Goal: Transaction & Acquisition: Book appointment/travel/reservation

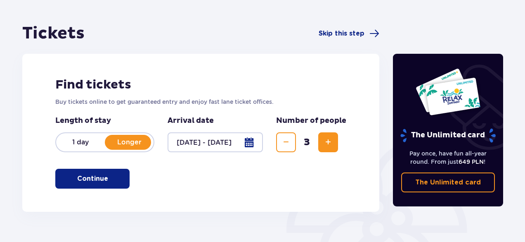
scroll to position [66, 0]
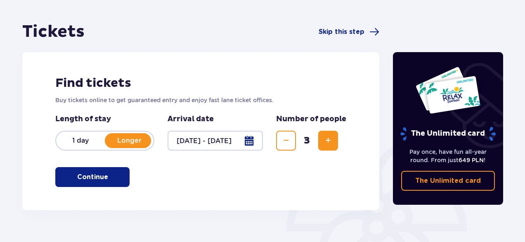
click at [103, 177] on button "Continue" at bounding box center [92, 177] width 74 height 20
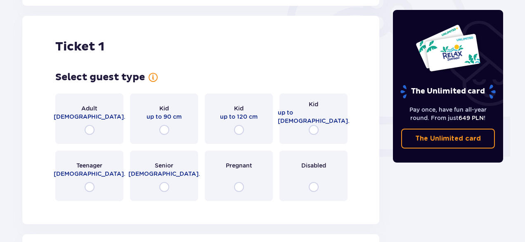
scroll to position [276, 0]
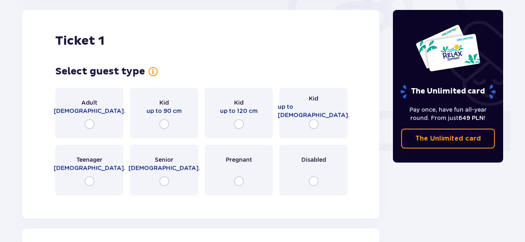
click at [317, 123] on input "radio" at bounding box center [314, 124] width 10 height 10
radio input "true"
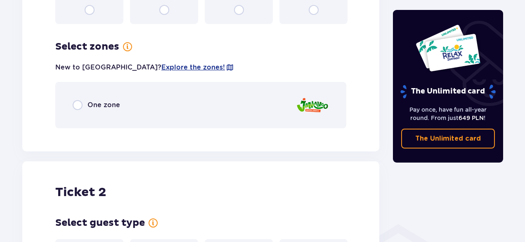
scroll to position [477, 0]
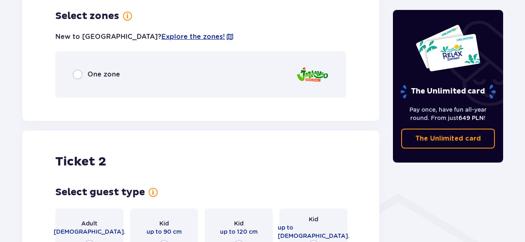
click at [230, 88] on div "One zone" at bounding box center [200, 74] width 291 height 46
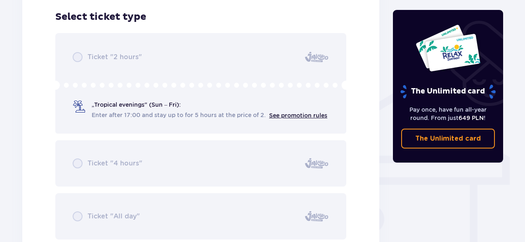
scroll to position [582, 0]
click at [198, 113] on div "Ticket "2 hours" „Tropical evenings" (Sun – Fri): Enter after 17:00 and stay up…" at bounding box center [200, 135] width 291 height 206
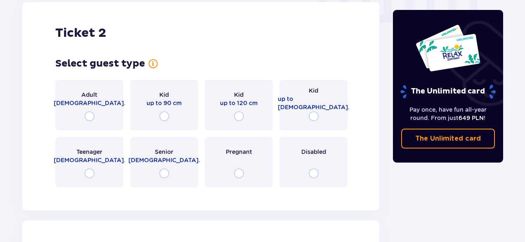
scroll to position [850, 0]
click at [101, 116] on div "Adult 18 - 65 y.o." at bounding box center [89, 105] width 68 height 50
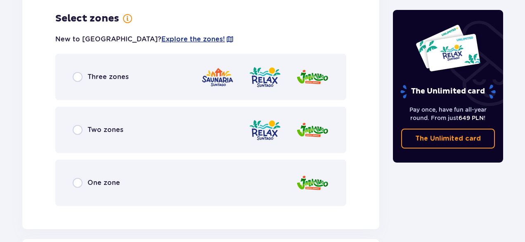
scroll to position [1045, 0]
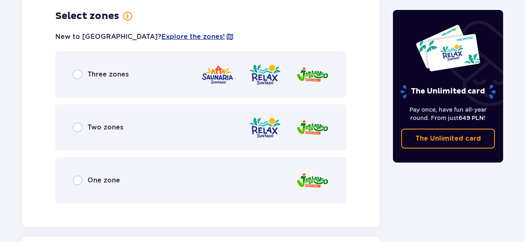
click at [90, 74] on span "Three zones" at bounding box center [108, 74] width 41 height 9
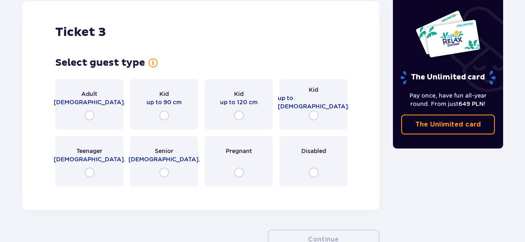
scroll to position [1526, 0]
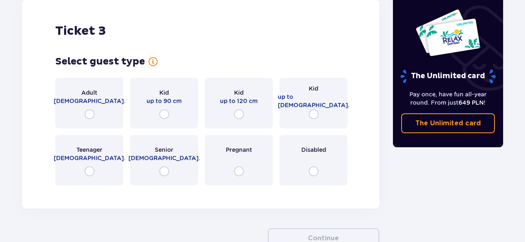
click at [92, 114] on input "radio" at bounding box center [90, 114] width 10 height 10
radio input "true"
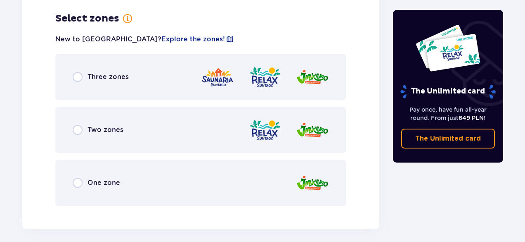
scroll to position [1717, 0]
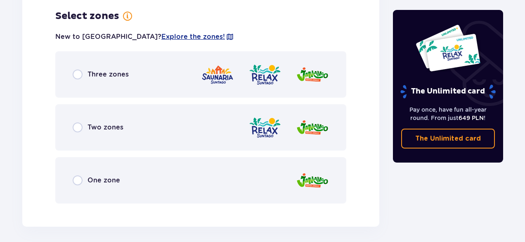
click at [80, 76] on input "radio" at bounding box center [78, 74] width 10 height 10
radio input "true"
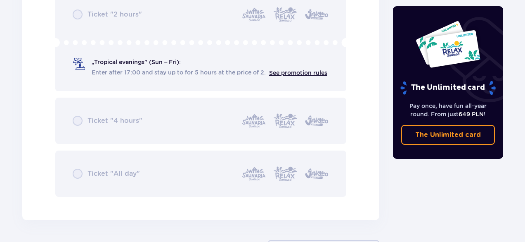
scroll to position [2036, 0]
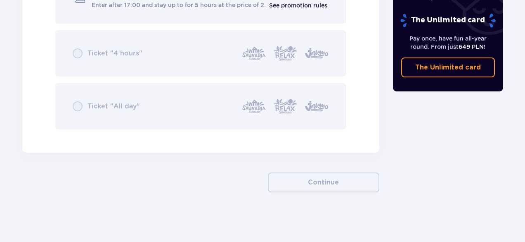
click at [80, 105] on div "Ticket "2 hours" „Tropical evenings" (Sun – Fri): Enter after 17:00 and stay up…" at bounding box center [200, 26] width 291 height 206
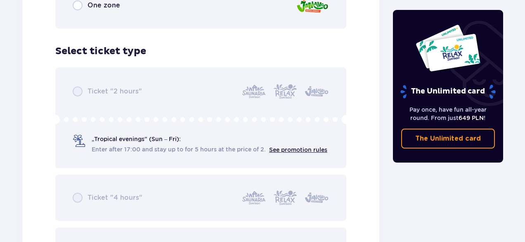
scroll to position [1892, 0]
click at [82, 90] on div "Ticket "2 hours" „Tropical evenings" (Sun – Fri): Enter after 17:00 and stay up…" at bounding box center [200, 171] width 291 height 206
click at [81, 90] on div "Ticket "2 hours" „Tropical evenings" (Sun – Fri): Enter after 17:00 and stay up…" at bounding box center [200, 171] width 291 height 206
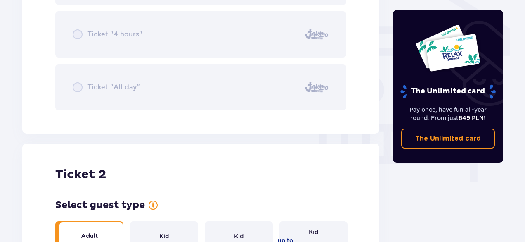
scroll to position [817, 0]
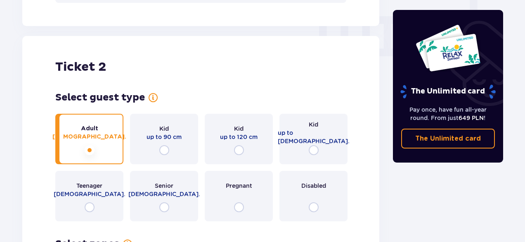
click at [138, 158] on div "Kid up to 90 cm" at bounding box center [164, 139] width 68 height 50
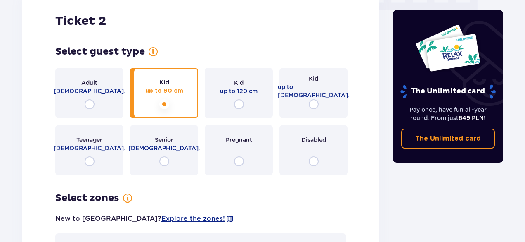
scroll to position [863, 0]
click at [91, 102] on input "radio" at bounding box center [90, 104] width 10 height 10
radio input "true"
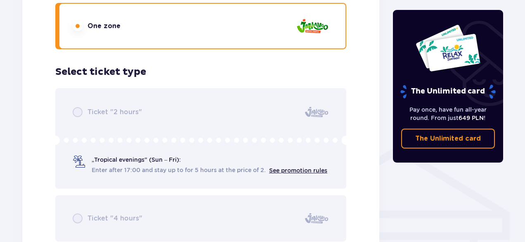
scroll to position [526, 0]
click at [131, 158] on div "Ticket "2 hours" „Tropical evenings" (Sun – Fri): Enter after 17:00 and stay up…" at bounding box center [200, 191] width 291 height 206
click at [77, 110] on div "Ticket "2 hours" „Tropical evenings" (Sun – Fri): Enter after 17:00 and stay up…" at bounding box center [200, 191] width 291 height 206
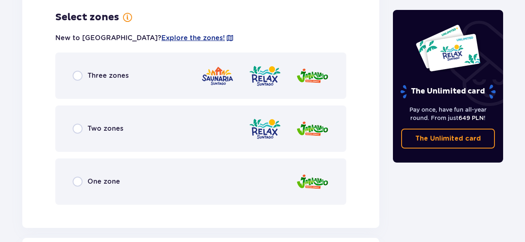
scroll to position [1044, 0]
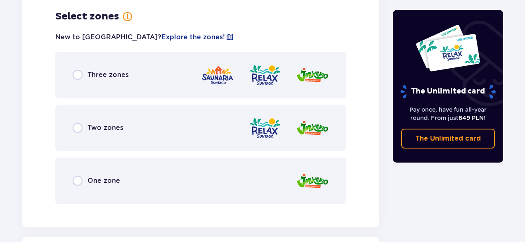
click at [80, 76] on input "radio" at bounding box center [78, 75] width 10 height 10
radio input "true"
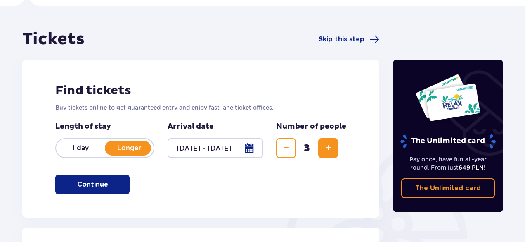
scroll to position [55, 0]
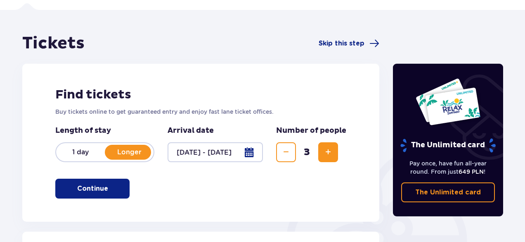
click at [94, 186] on p "Continue" at bounding box center [92, 188] width 31 height 9
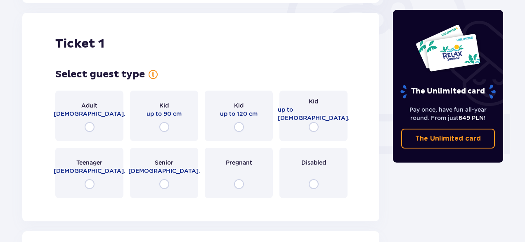
scroll to position [276, 0]
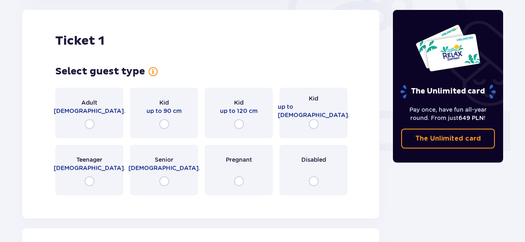
click at [314, 118] on div "Kid up to [DEMOGRAPHIC_DATA]." at bounding box center [314, 113] width 68 height 50
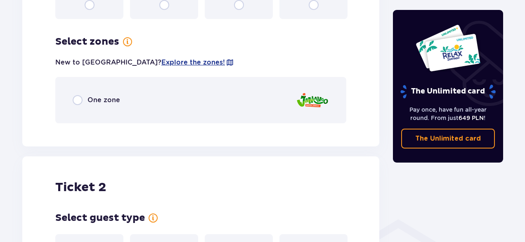
scroll to position [477, 0]
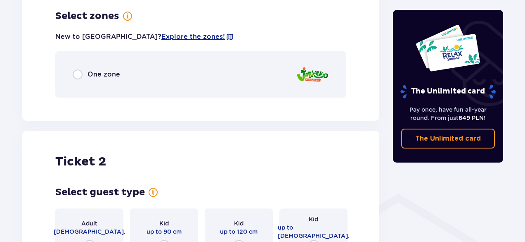
click at [140, 74] on div "One zone" at bounding box center [200, 74] width 291 height 46
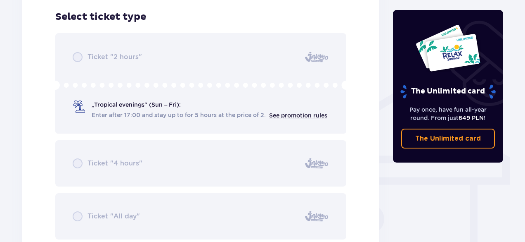
scroll to position [582, 0]
click at [119, 60] on div "Ticket "2 hours" „Tropical evenings" (Sun – Fri): Enter after 17:00 and stay up…" at bounding box center [200, 135] width 291 height 206
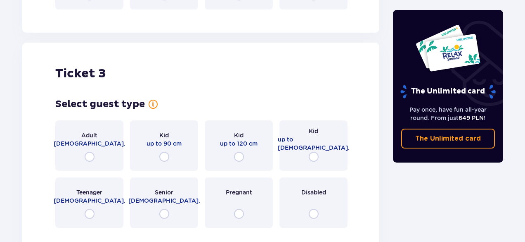
click at [90, 157] on input "radio" at bounding box center [90, 157] width 10 height 10
radio input "true"
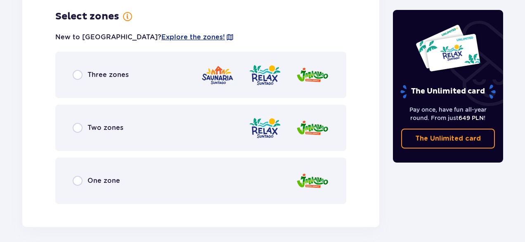
scroll to position [1263, 0]
click at [79, 74] on input "radio" at bounding box center [78, 74] width 10 height 10
radio input "true"
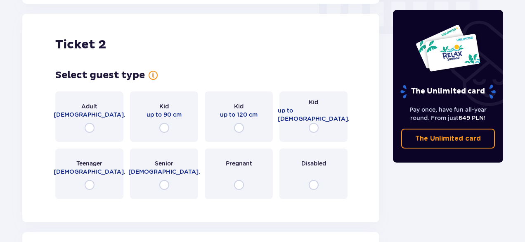
scroll to position [829, 0]
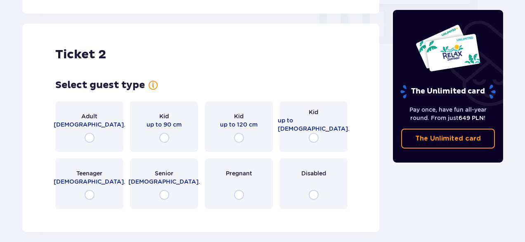
click at [93, 134] on input "radio" at bounding box center [90, 138] width 10 height 10
radio input "true"
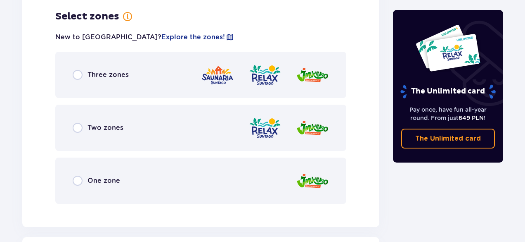
scroll to position [1045, 0]
click at [80, 81] on div "Three zones" at bounding box center [200, 74] width 291 height 46
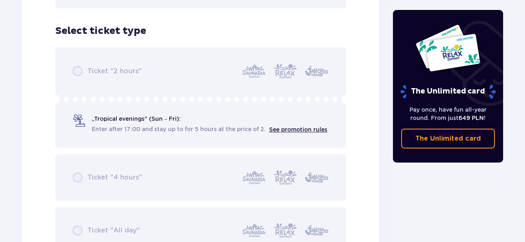
scroll to position [1919, 0]
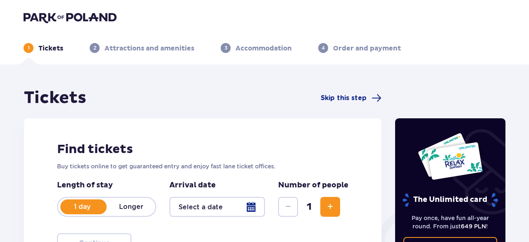
type input "[DATE] - [DATE]"
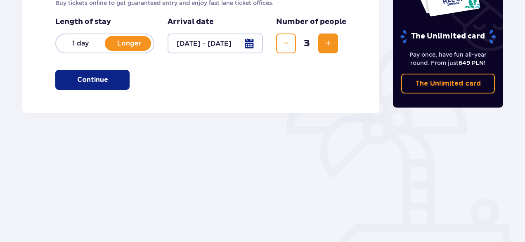
scroll to position [155, 0]
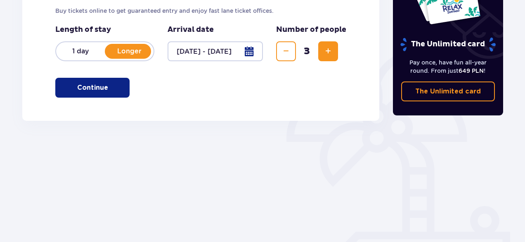
click at [94, 90] on p "Continue" at bounding box center [92, 87] width 31 height 9
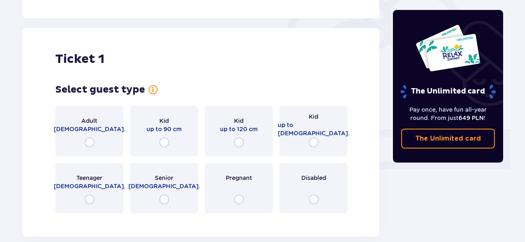
scroll to position [276, 0]
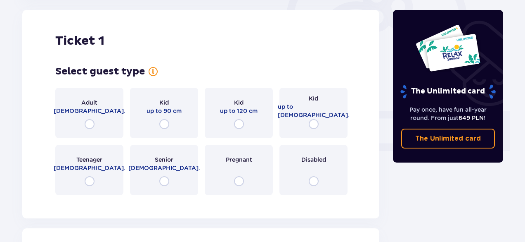
click at [96, 123] on div "Adult 18 - 65 y.o." at bounding box center [89, 113] width 68 height 50
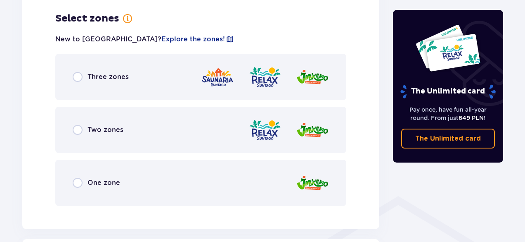
scroll to position [477, 0]
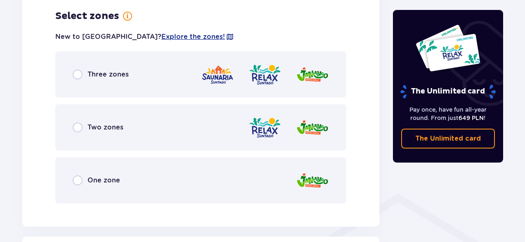
click at [85, 86] on div "Three zones" at bounding box center [200, 74] width 291 height 46
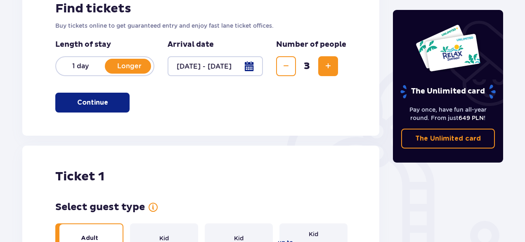
scroll to position [0, 0]
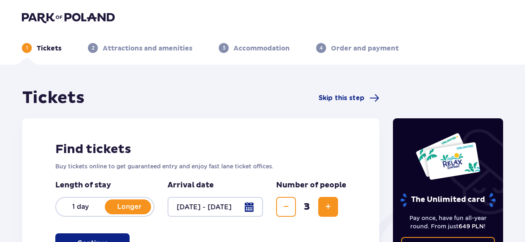
click at [354, 105] on div "Tickets Skip this step" at bounding box center [200, 98] width 357 height 21
click at [353, 102] on span "Skip this step" at bounding box center [342, 97] width 46 height 9
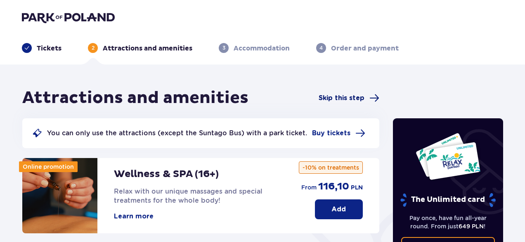
click at [349, 97] on span "Skip this step" at bounding box center [342, 97] width 46 height 9
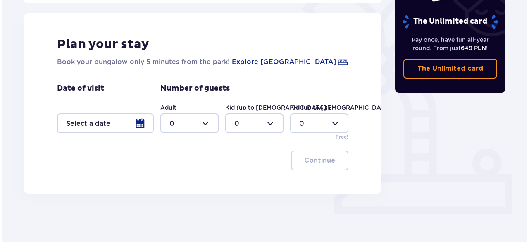
scroll to position [213, 0]
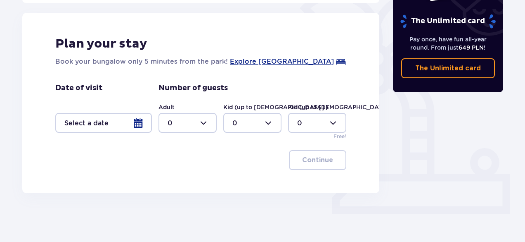
click at [129, 124] on div at bounding box center [103, 123] width 97 height 20
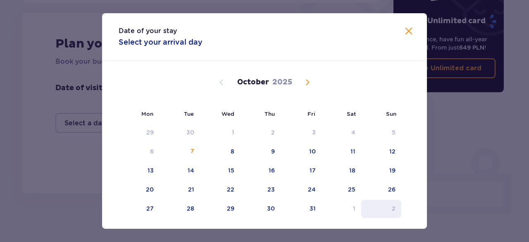
click at [393, 214] on div "2" at bounding box center [381, 208] width 40 height 18
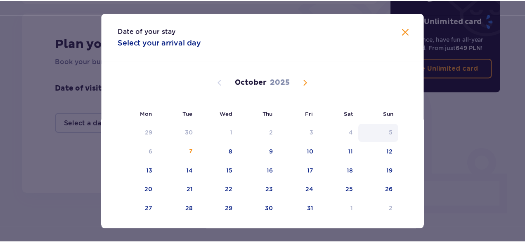
scroll to position [19, 0]
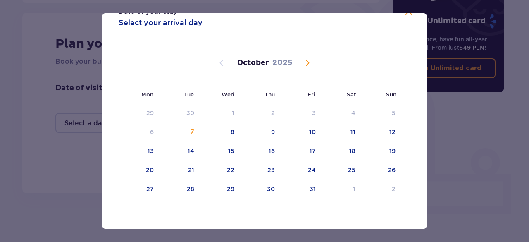
click at [309, 62] on span "Next month" at bounding box center [307, 63] width 10 height 10
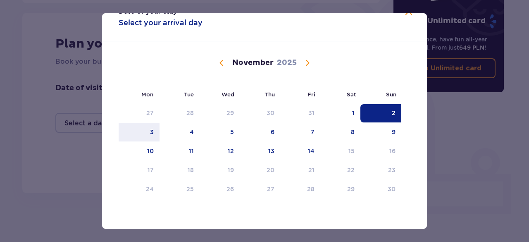
click at [389, 113] on div "2" at bounding box center [380, 113] width 41 height 18
click at [193, 133] on div "4" at bounding box center [179, 132] width 40 height 18
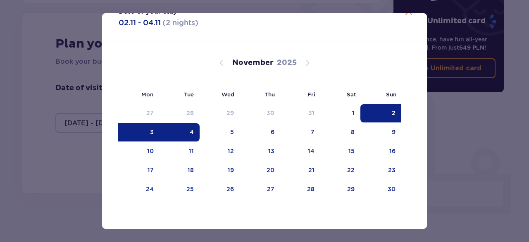
type input "[DATE] - [DATE]"
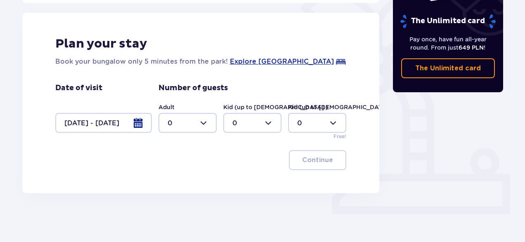
click at [197, 124] on div at bounding box center [188, 123] width 58 height 20
click at [187, 183] on div "2" at bounding box center [188, 182] width 40 height 9
type input "2"
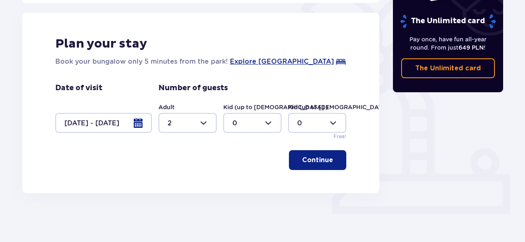
click at [252, 128] on div at bounding box center [252, 123] width 58 height 20
click at [244, 161] on div "1" at bounding box center [253, 164] width 40 height 9
type input "1"
click at [244, 161] on div "Continue" at bounding box center [200, 160] width 291 height 20
click at [325, 171] on div "Plan your stay Book your bungalow only 5 minutes from the park! Explore Suntago…" at bounding box center [200, 103] width 357 height 180
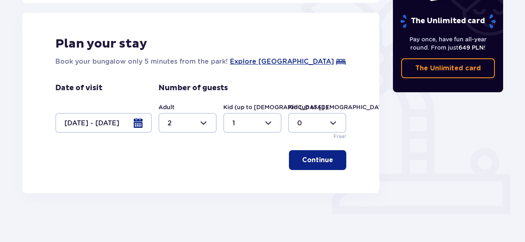
click at [321, 160] on p "Continue" at bounding box center [317, 159] width 31 height 9
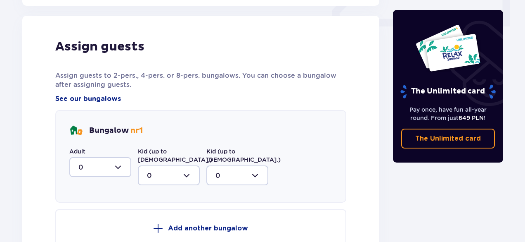
scroll to position [406, 0]
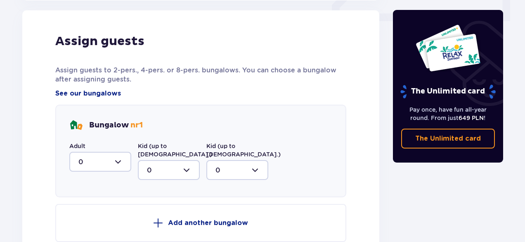
click at [104, 166] on div at bounding box center [100, 162] width 62 height 20
drag, startPoint x: 104, startPoint y: 166, endPoint x: 344, endPoint y: 149, distance: 241.0
click at [344, 149] on div "Bungalow nr 1 Adult 0 0 1 2 Kid (up to 12 y.o.) 0 Kid (up to 3 y.o.) 0" at bounding box center [200, 150] width 291 height 93
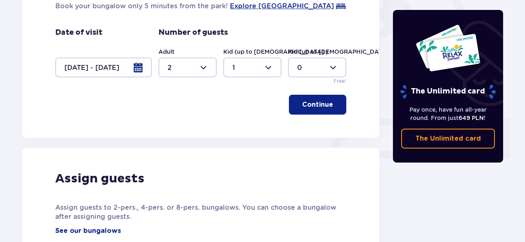
scroll to position [268, 0]
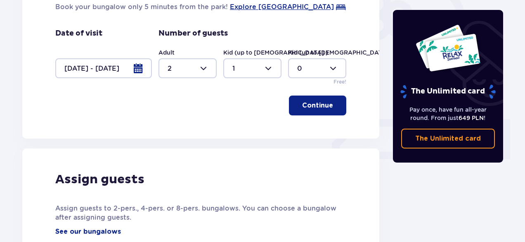
click at [319, 109] on p "Continue" at bounding box center [317, 105] width 31 height 9
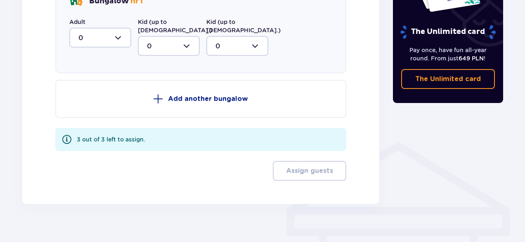
scroll to position [530, 0]
click at [224, 94] on p "Add another bungalow" at bounding box center [208, 98] width 80 height 9
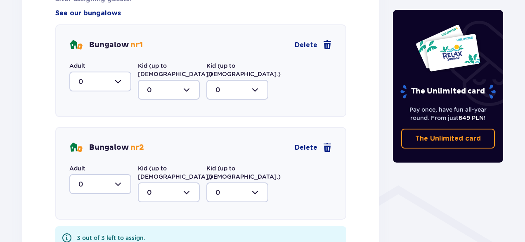
scroll to position [473, 0]
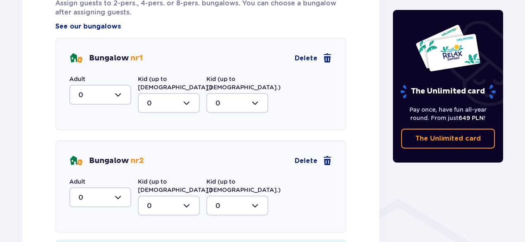
click at [107, 97] on div at bounding box center [100, 95] width 62 height 20
click at [95, 137] on div "1" at bounding box center [100, 137] width 44 height 9
click at [115, 97] on div at bounding box center [100, 95] width 62 height 20
click at [96, 148] on span "2" at bounding box center [100, 154] width 60 height 17
type input "2"
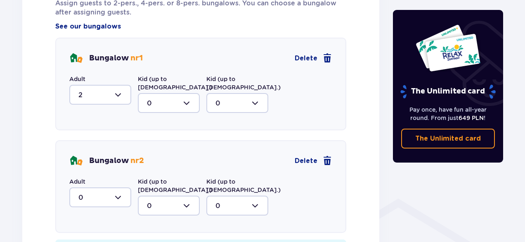
click at [165, 93] on div at bounding box center [169, 103] width 62 height 20
click at [148, 142] on span "1" at bounding box center [169, 145] width 60 height 17
type input "1"
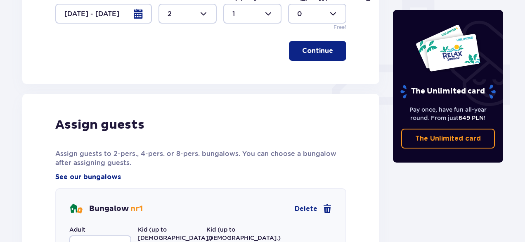
scroll to position [322, 0]
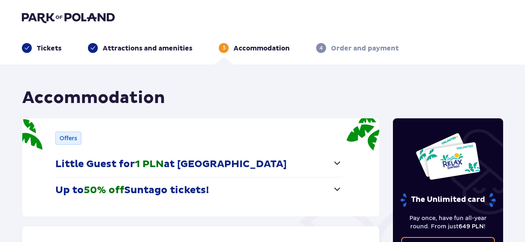
click at [75, 21] on img at bounding box center [68, 18] width 93 height 12
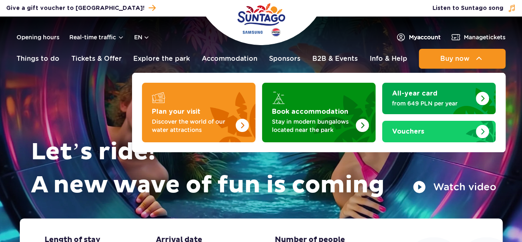
click at [430, 35] on span "My account" at bounding box center [425, 37] width 32 height 8
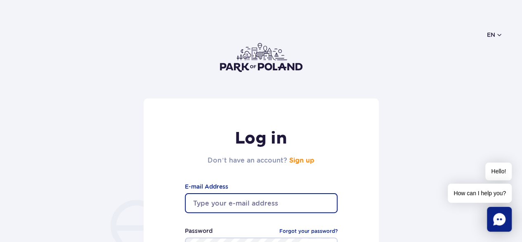
click at [235, 196] on input "email" at bounding box center [261, 203] width 153 height 20
click at [288, 209] on input "email" at bounding box center [261, 203] width 153 height 20
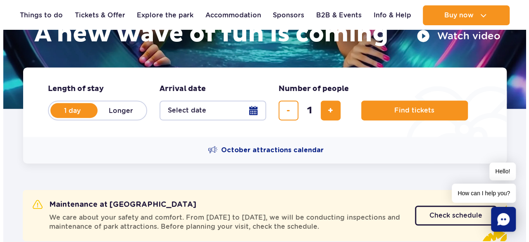
scroll to position [150, 0]
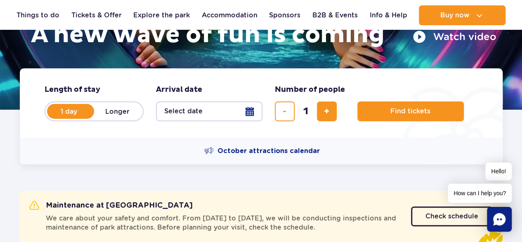
click at [128, 114] on label "Longer" at bounding box center [117, 110] width 47 height 17
click at [103, 118] on input "Longer" at bounding box center [98, 119] width 9 height 2
radio input "false"
radio input "true"
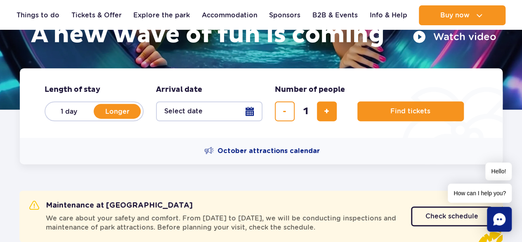
click at [195, 115] on button "Select date" at bounding box center [209, 111] width 107 height 20
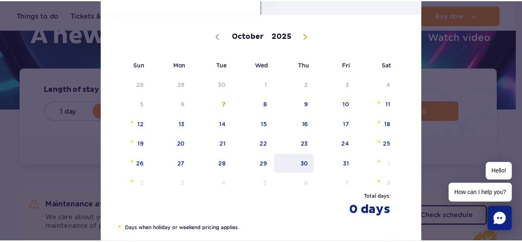
scroll to position [57, 0]
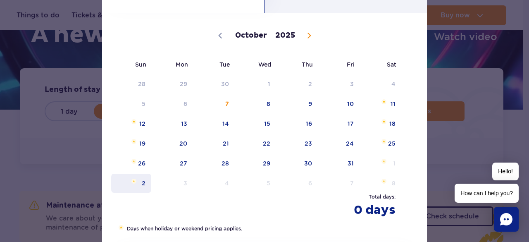
click at [138, 179] on span "2" at bounding box center [131, 182] width 42 height 19
select select "10"
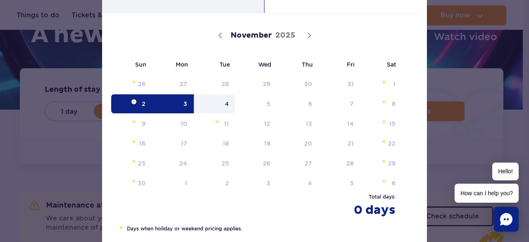
click at [227, 107] on span "4" at bounding box center [215, 103] width 42 height 19
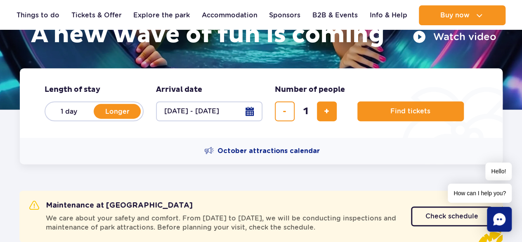
click at [315, 122] on form "Length of stay length of stay in hero 1 day Longer Arrival date Arrival date in…" at bounding box center [261, 102] width 483 height 69
click at [323, 120] on button "add ticket" at bounding box center [327, 111] width 20 height 20
type input "3"
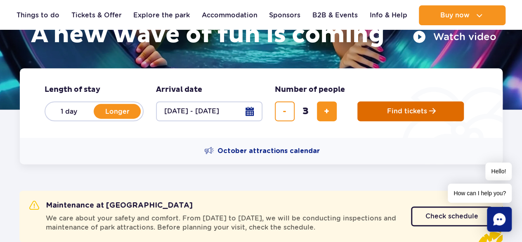
click at [399, 108] on span "Find tickets" at bounding box center [407, 110] width 40 height 7
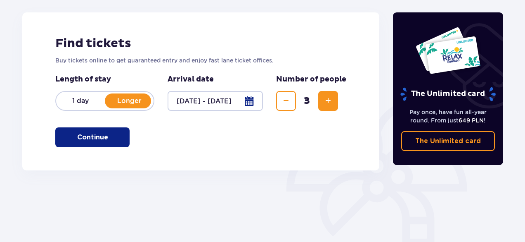
scroll to position [99, 0]
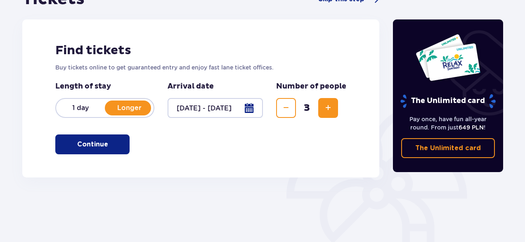
click at [113, 134] on button "Continue" at bounding box center [92, 144] width 74 height 20
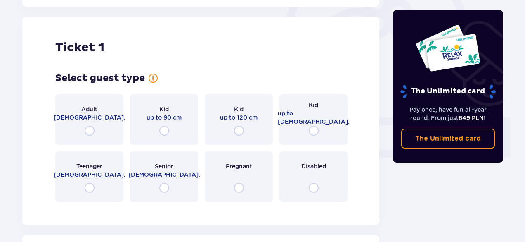
scroll to position [276, 0]
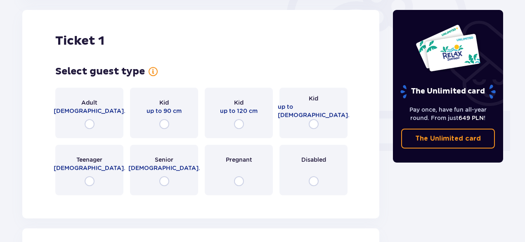
click at [302, 119] on div "Kid up to [DEMOGRAPHIC_DATA]." at bounding box center [314, 113] width 68 height 50
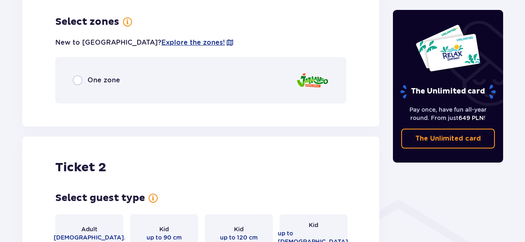
scroll to position [477, 0]
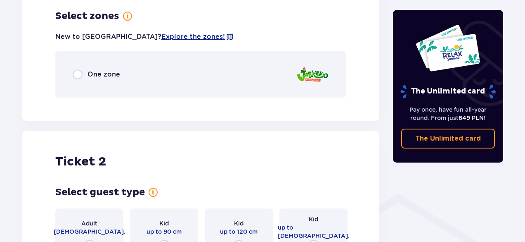
click at [97, 66] on div "One zone" at bounding box center [200, 74] width 291 height 46
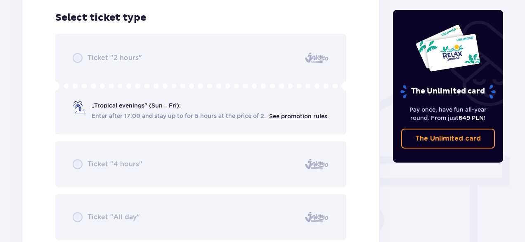
scroll to position [582, 0]
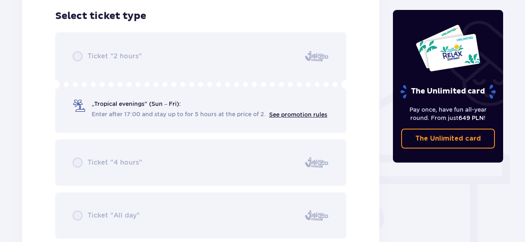
click at [97, 66] on div "Ticket "2 hours" „Tropical evenings" (Sun – Fri): Enter after 17:00 and stay up…" at bounding box center [200, 135] width 291 height 206
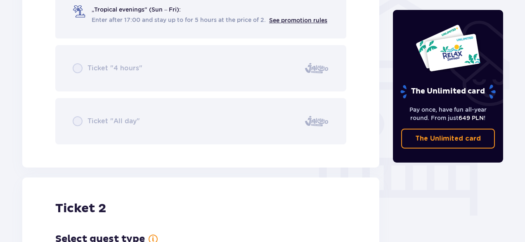
scroll to position [673, 0]
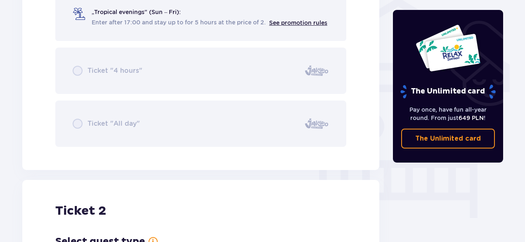
click at [275, 120] on div "Ticket "2 hours" „Tropical evenings" (Sun – Fri): Enter after 17:00 and stay up…" at bounding box center [200, 44] width 291 height 206
click at [76, 124] on div "Ticket "2 hours" „Tropical evenings" (Sun – Fri): Enter after 17:00 and stay up…" at bounding box center [200, 44] width 291 height 206
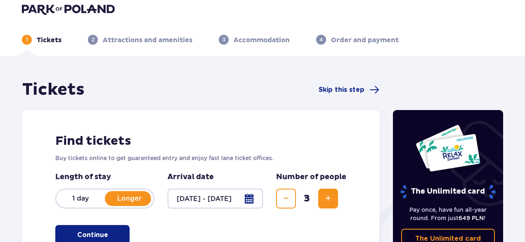
scroll to position [7, 0]
